Goal: Find specific page/section: Find specific page/section

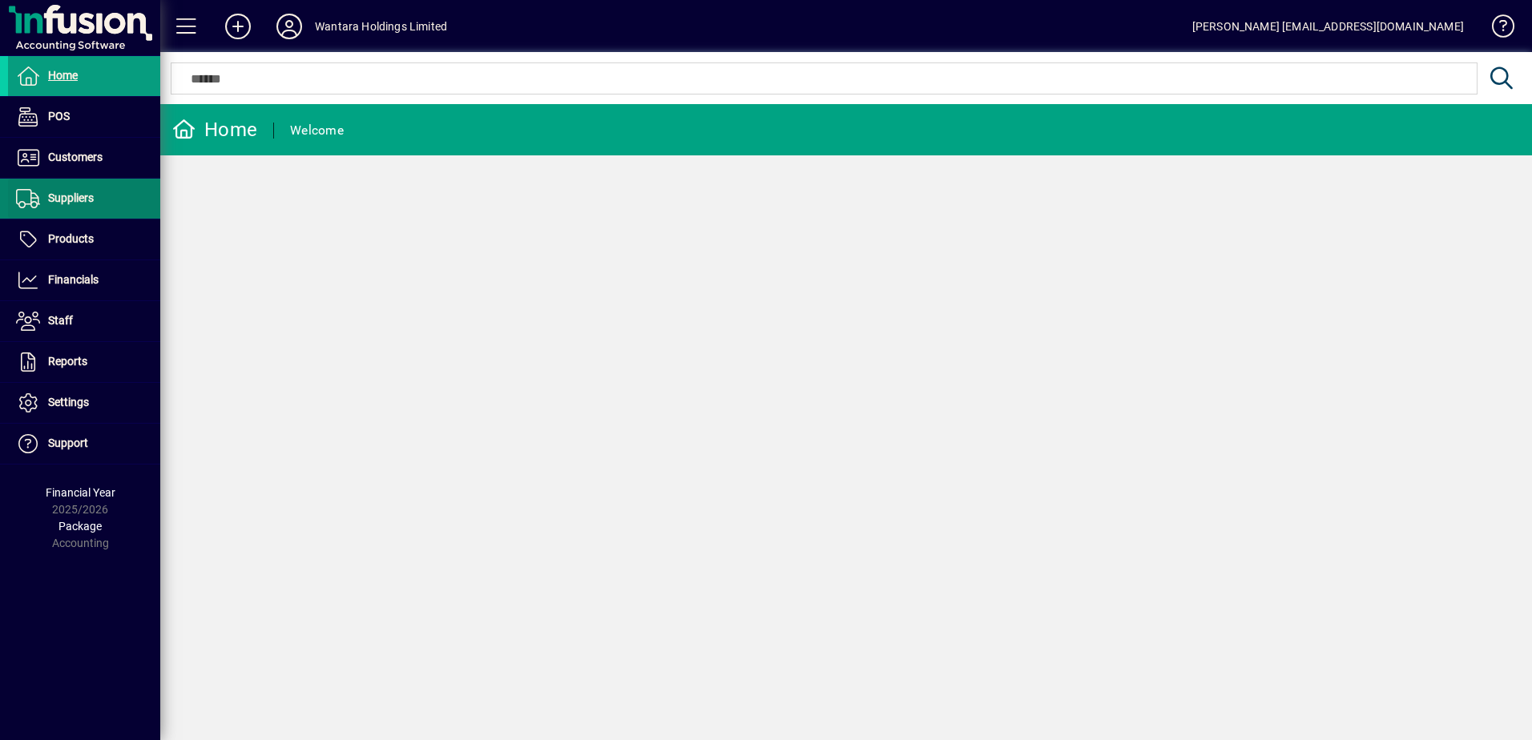
click at [65, 205] on span "Suppliers" at bounding box center [51, 198] width 86 height 19
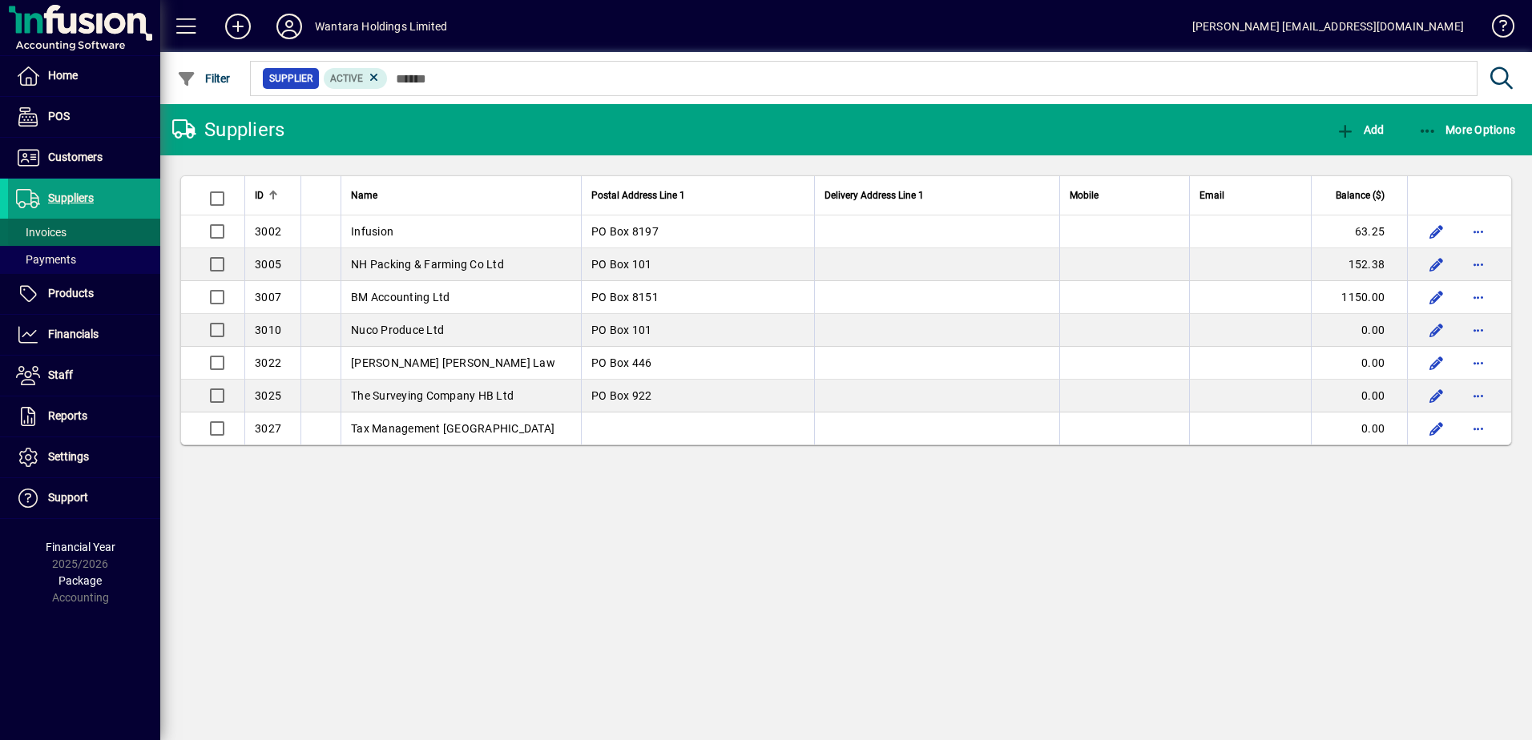
click at [69, 235] on span at bounding box center [84, 232] width 152 height 38
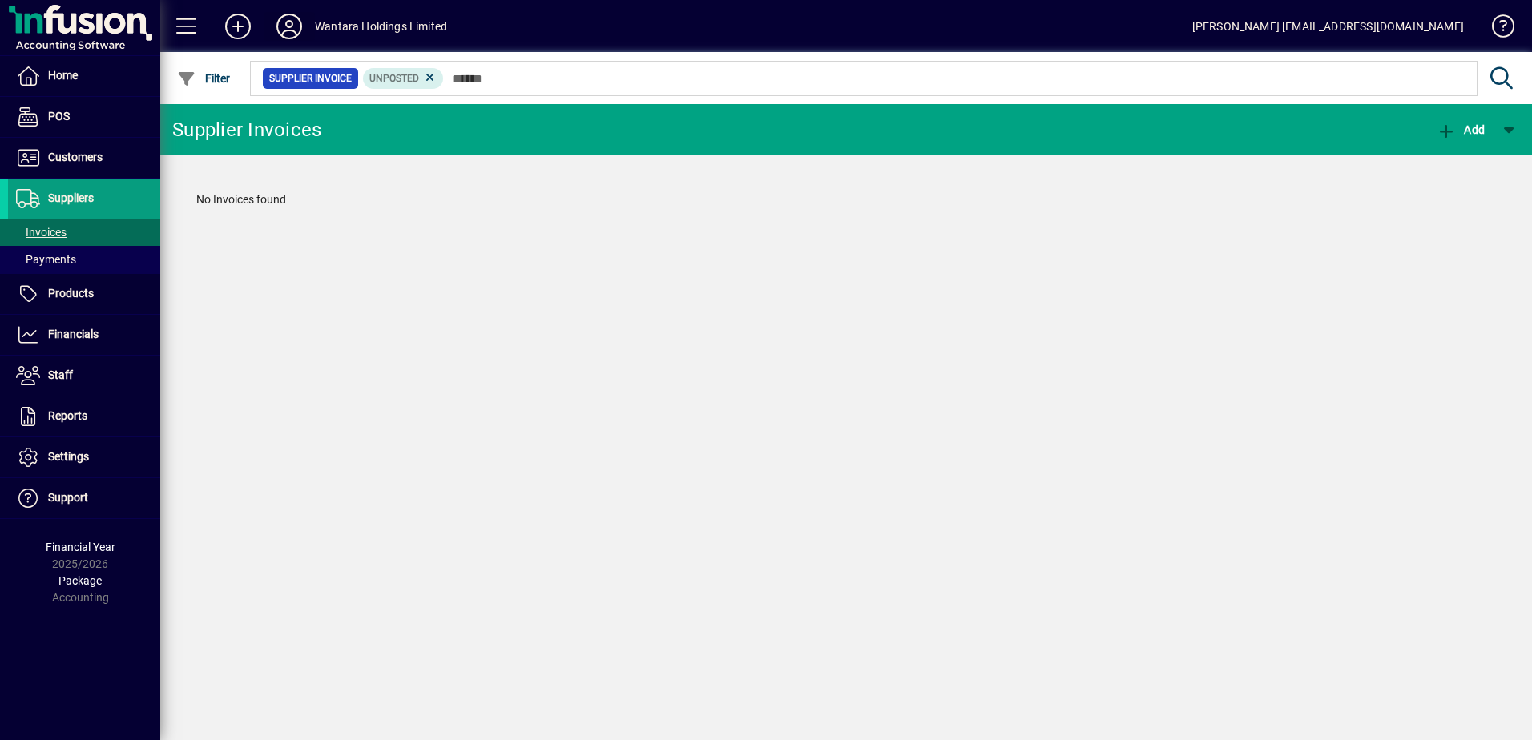
click at [290, 23] on icon at bounding box center [289, 27] width 32 height 26
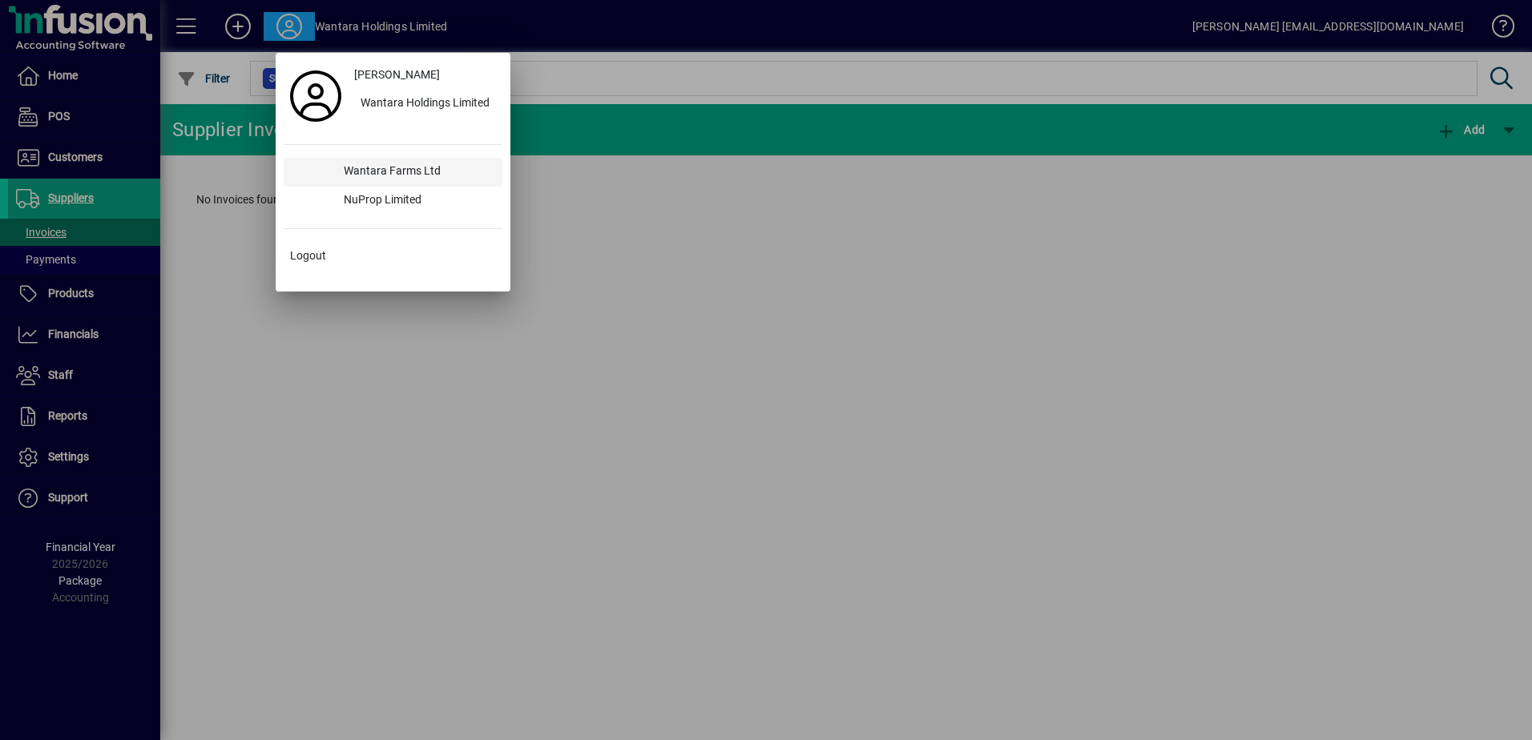
click at [387, 171] on div "Wantara Farms Ltd" at bounding box center [416, 172] width 171 height 29
